Goal: Information Seeking & Learning: Find specific fact

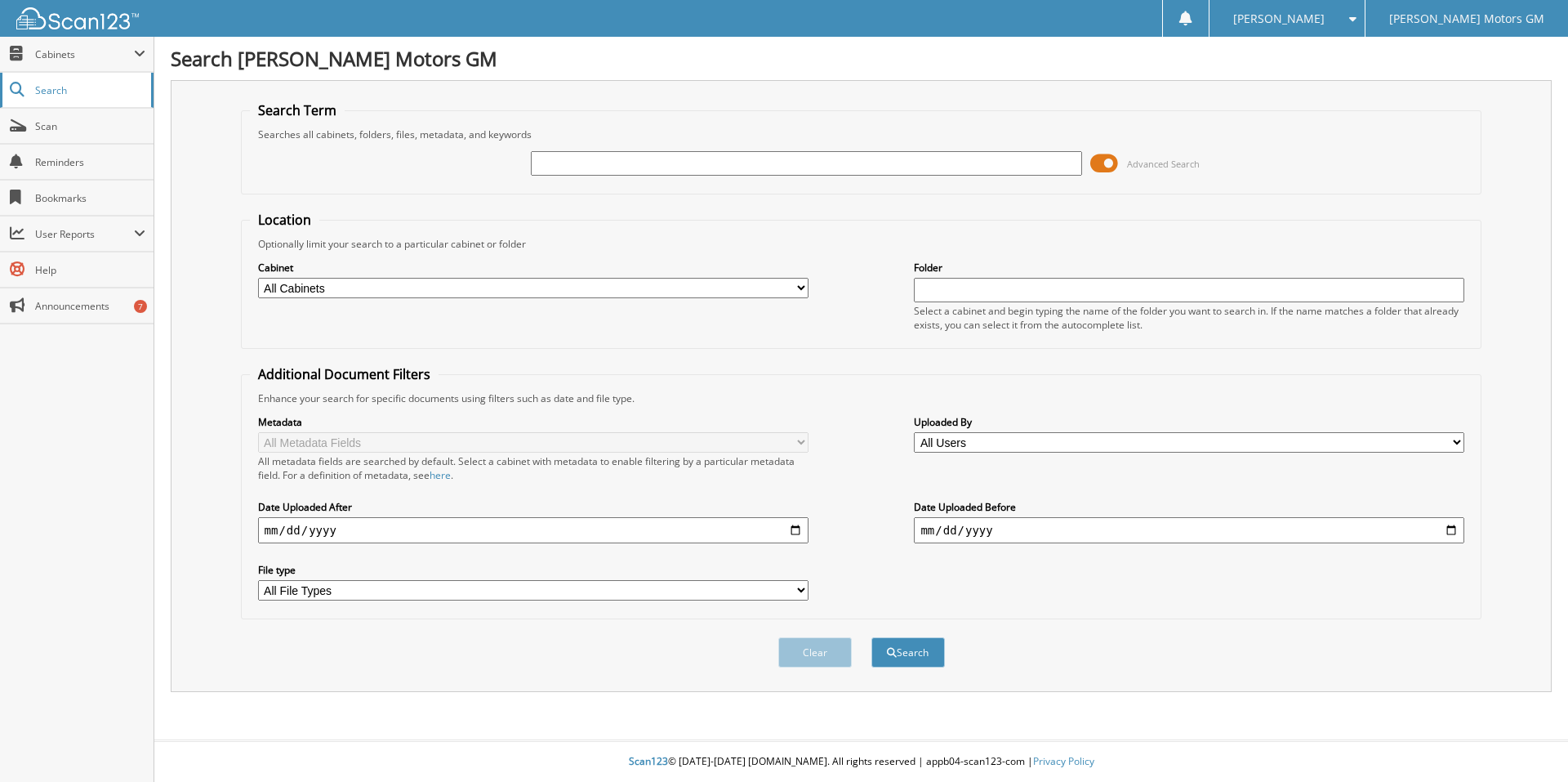
click at [62, 88] on span "Search" at bounding box center [90, 90] width 108 height 14
click at [63, 90] on span "Search" at bounding box center [90, 90] width 108 height 14
click at [66, 53] on span "Cabinets" at bounding box center [85, 54] width 99 height 14
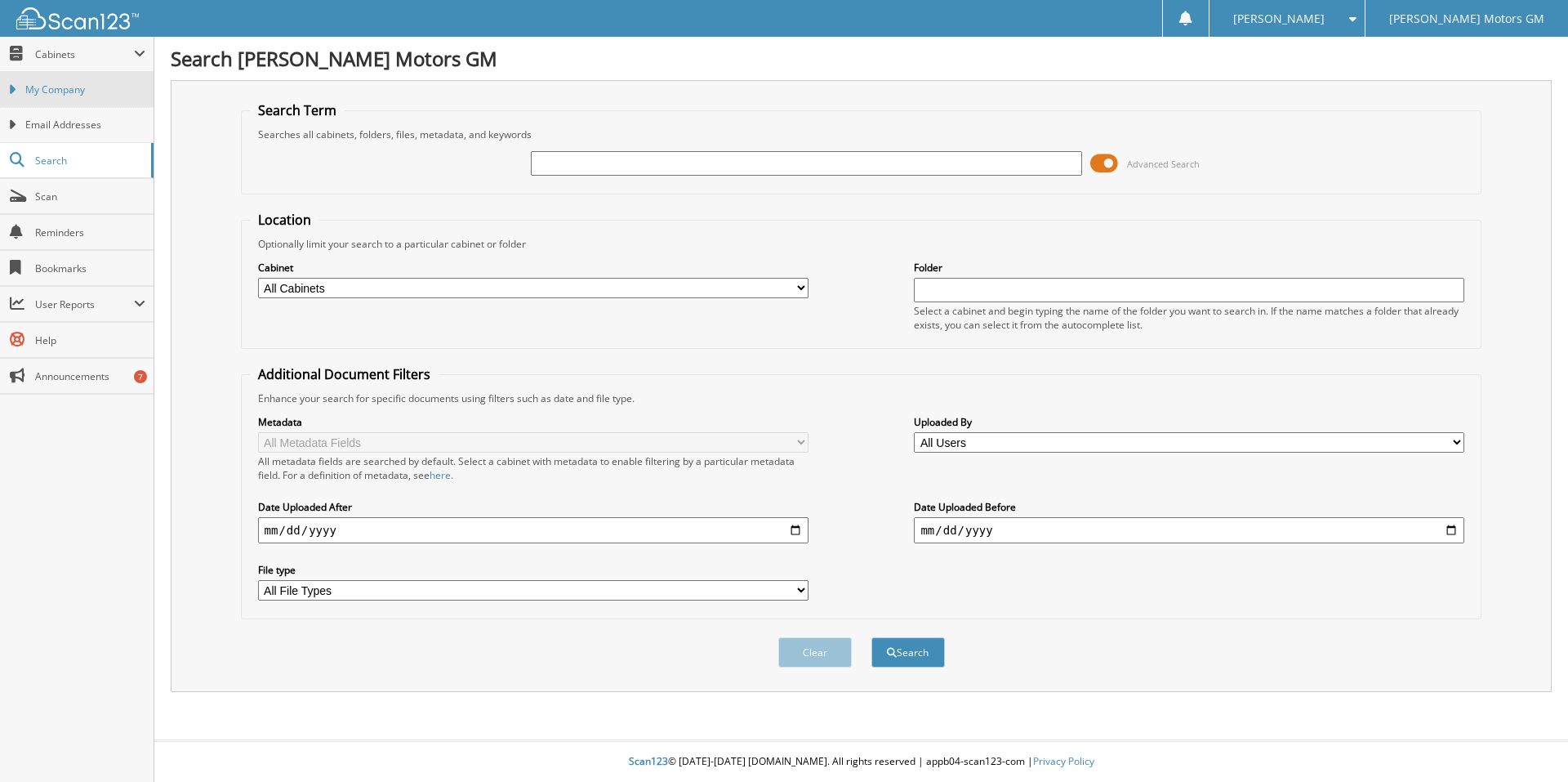
click at [62, 84] on span "My Company" at bounding box center [85, 90] width 120 height 15
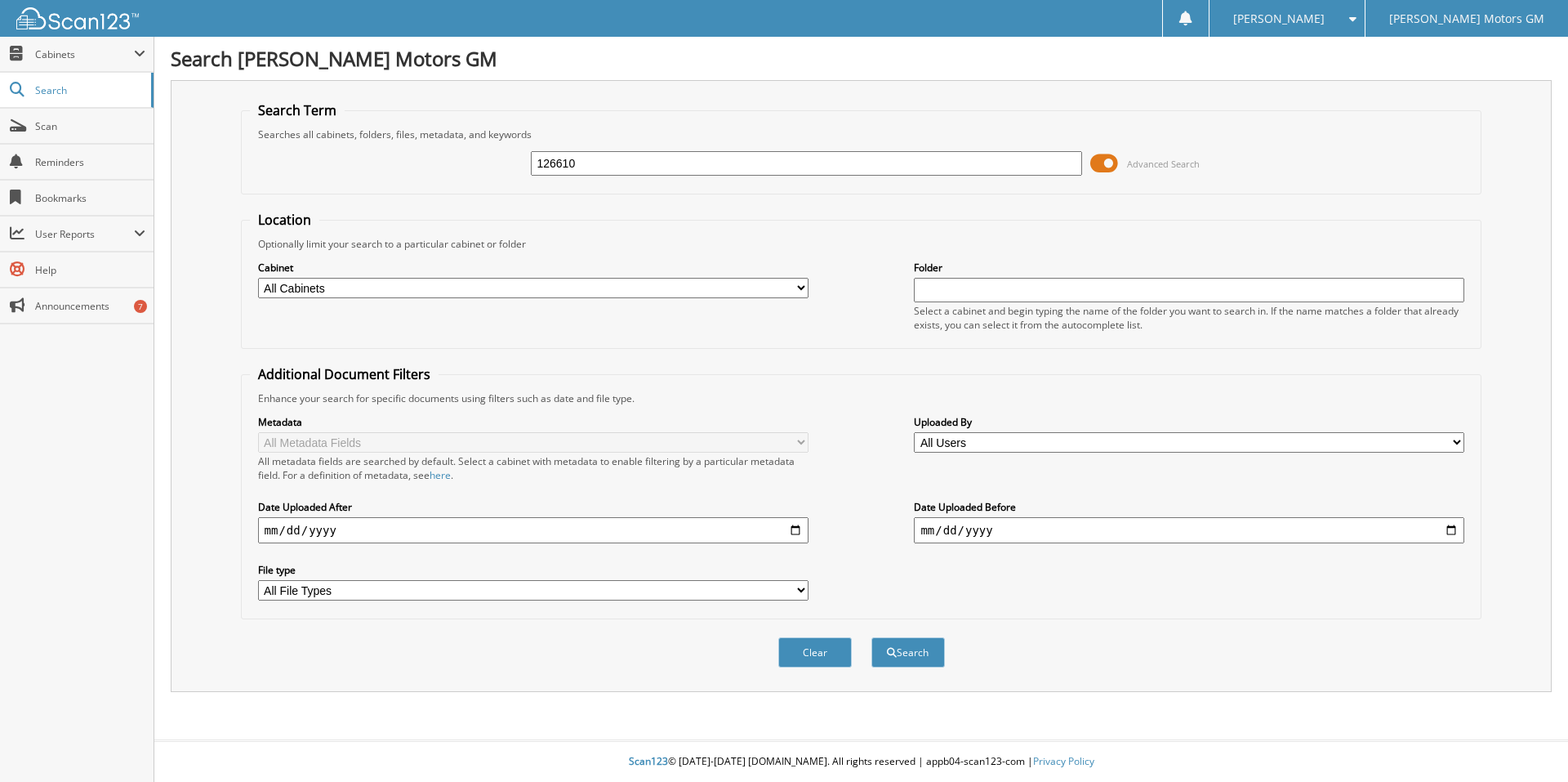
type input "126610"
click at [871, 637] on button "Search" at bounding box center [908, 652] width 74 height 30
click at [341, 285] on select "All Cabinets BODY SHOP ORPHAN FILE PARTS INVOICES SERVICE RO WARRANTY ONLY Need…" at bounding box center [534, 288] width 550 height 21
click at [578, 161] on input "text" at bounding box center [806, 163] width 550 height 24
type input "126610"
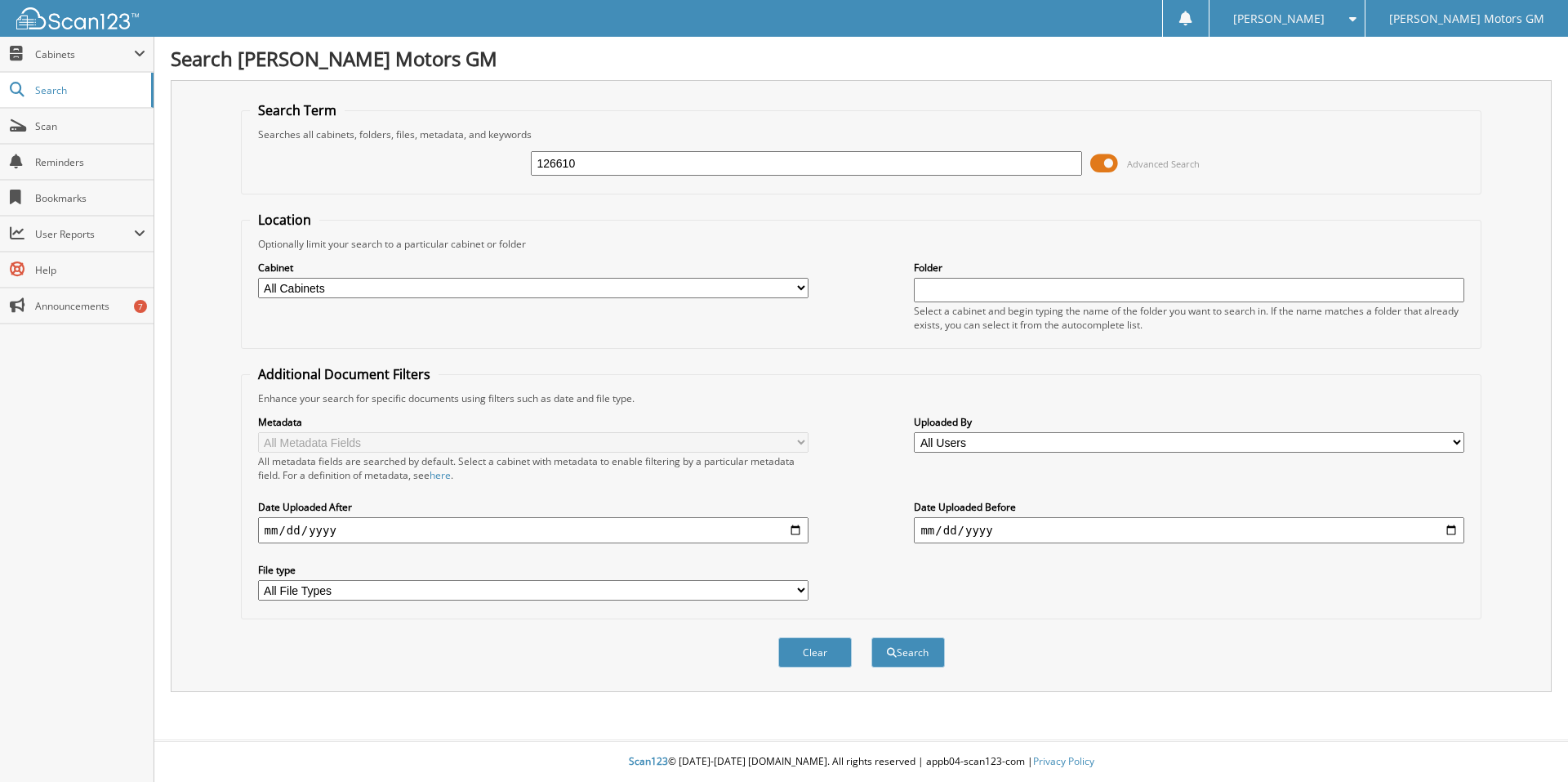
click at [403, 286] on select "All Cabinets BODY SHOP ORPHAN FILE PARTS INVOICES SERVICE RO WARRANTY ONLY Need…" at bounding box center [534, 288] width 550 height 21
select select "3090"
click at [258, 278] on select "All Cabinets BODY SHOP ORPHAN FILE PARTS INVOICES SERVICE RO WARRANTY ONLY Need…" at bounding box center [534, 288] width 550 height 21
click at [904, 654] on button "Search" at bounding box center [908, 652] width 74 height 30
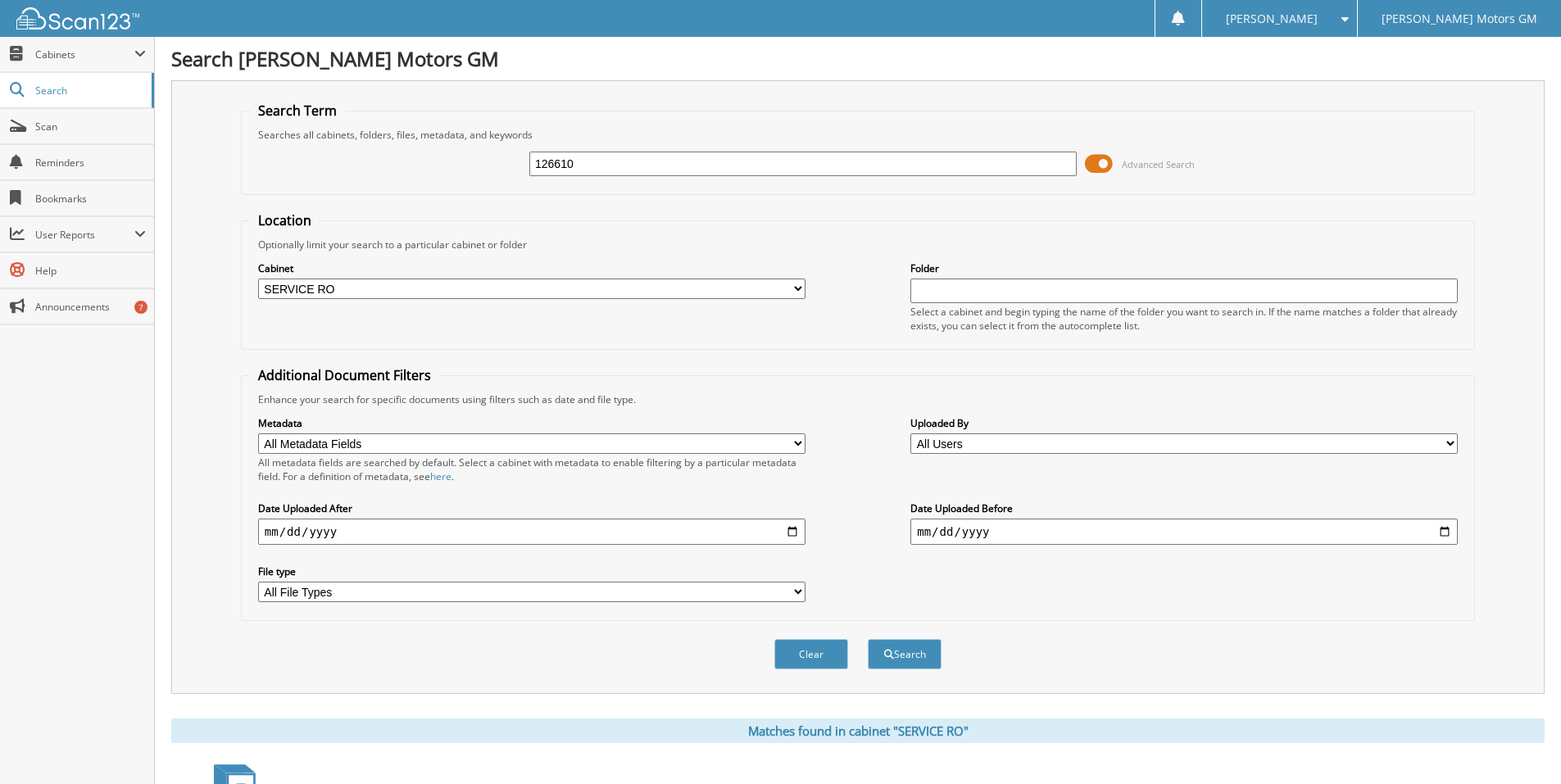
click at [552, 445] on select "All Metadata Fields Last Name First Name RO Date Work Phone Home Phone Stock No…" at bounding box center [532, 443] width 547 height 21
select select "VIN"
click at [258, 433] on select "All Metadata Fields Last Name First Name RO Date Work Phone Home Phone Stock No…" at bounding box center [532, 443] width 547 height 21
drag, startPoint x: 639, startPoint y: 166, endPoint x: 496, endPoint y: 167, distance: 143.0
click at [497, 166] on div "126610 Advanced Search" at bounding box center [858, 164] width 1217 height 44
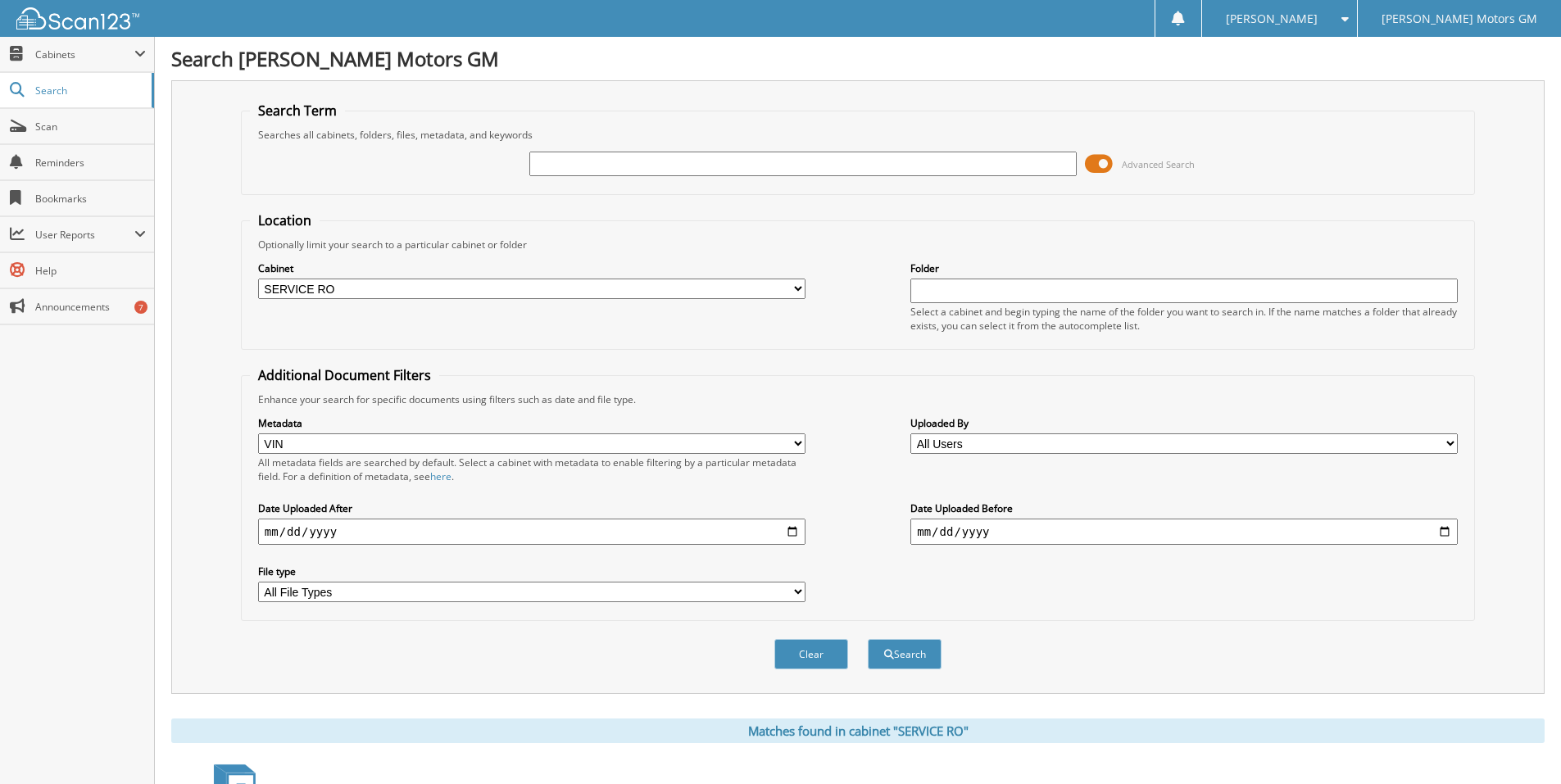
click at [550, 164] on input "text" at bounding box center [803, 164] width 547 height 24
paste input "[US_VEHICLE_IDENTIFICATION_NUMBER]"
type input "[US_VEHICLE_IDENTIFICATION_NUMBER]"
click at [913, 656] on button "Search" at bounding box center [904, 654] width 74 height 30
select select "VIN"
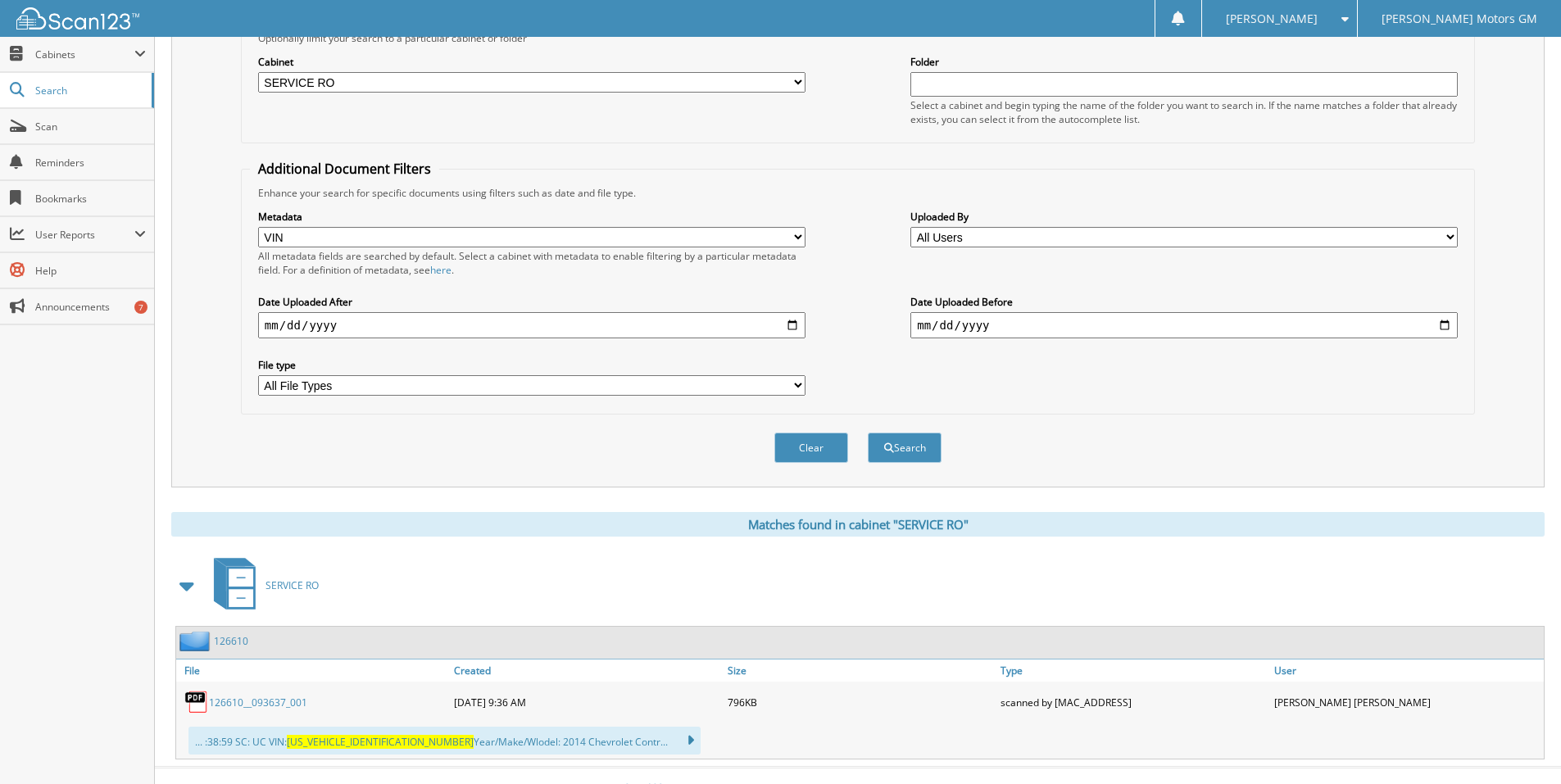
scroll to position [232, 0]
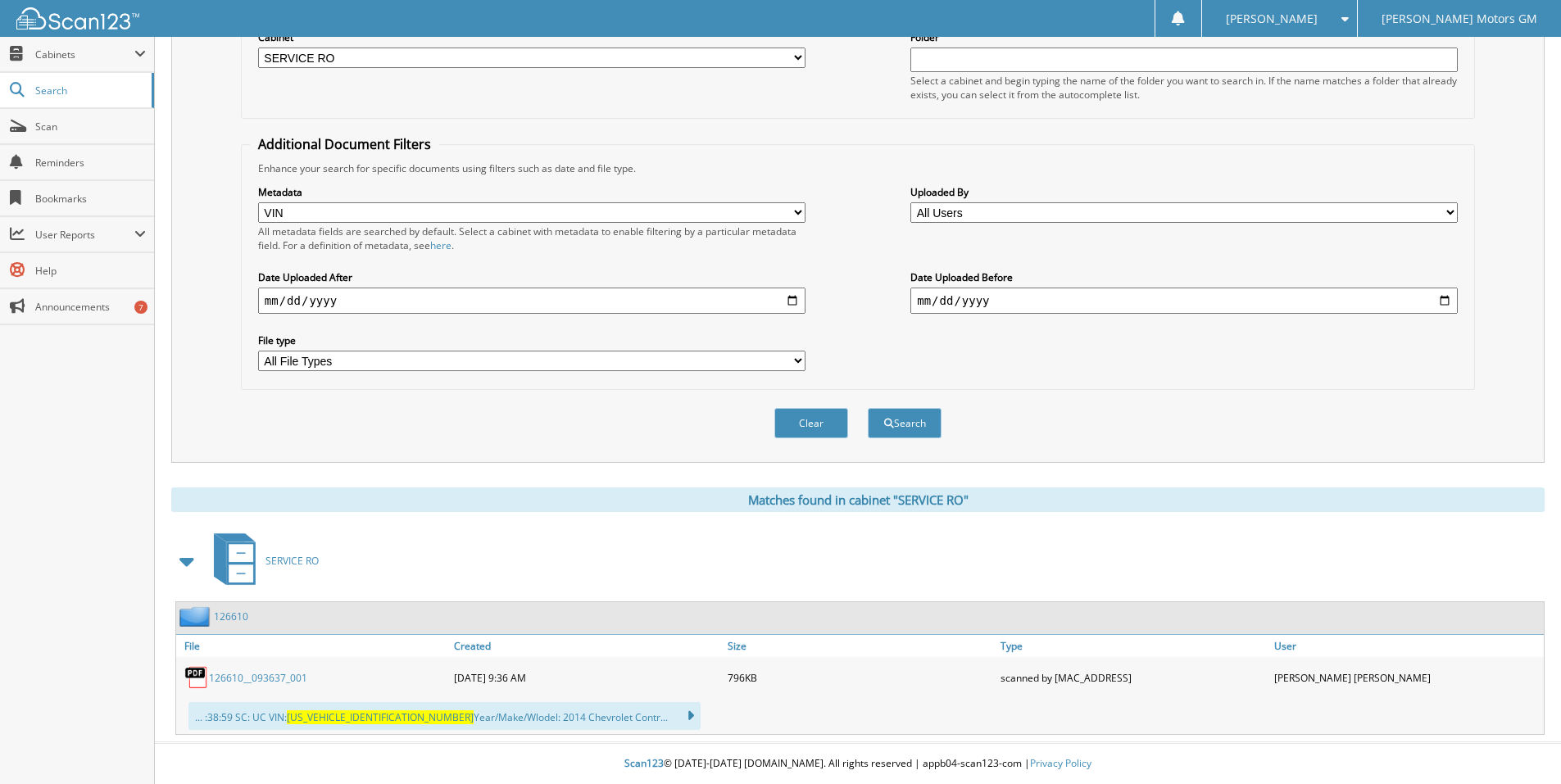
click at [229, 675] on link "126610__093637_001" at bounding box center [257, 677] width 98 height 14
